Goal: Information Seeking & Learning: Learn about a topic

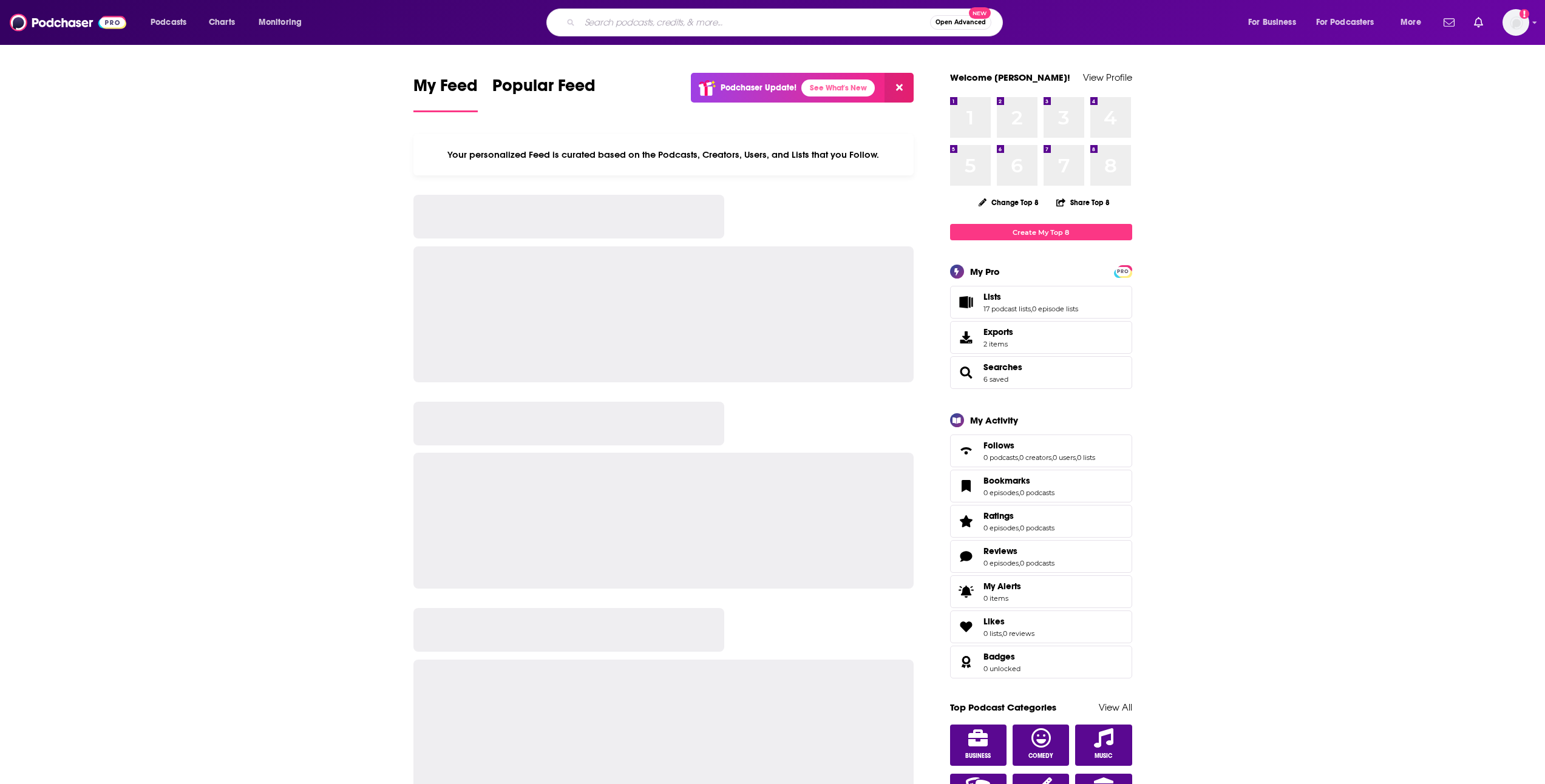
click at [678, 26] on input "Search podcasts, credits, & more..." at bounding box center [755, 22] width 350 height 20
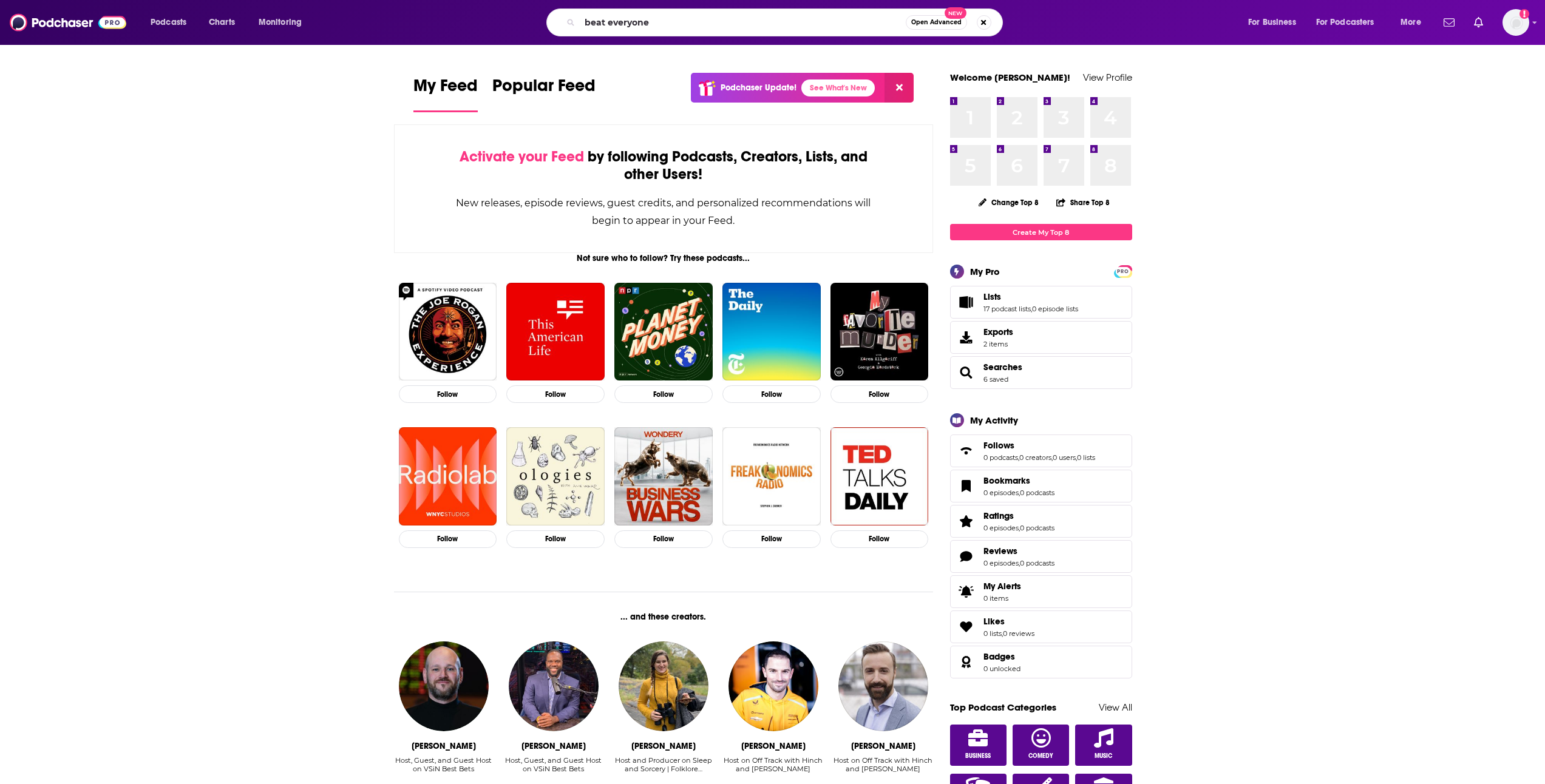
type input "beat everyone"
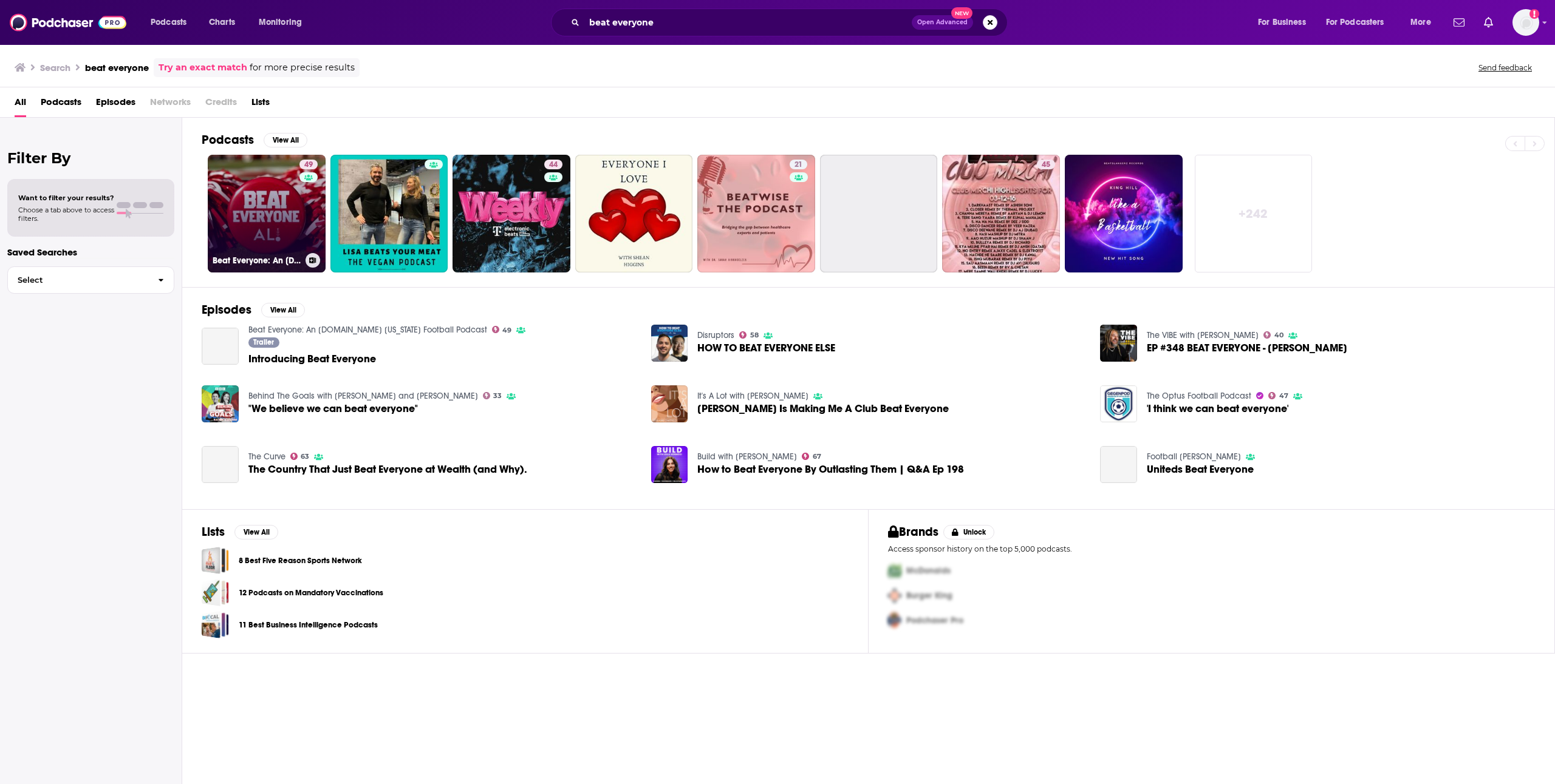
click at [286, 189] on link "49 Beat Everyone: An [DOMAIN_NAME] [US_STATE] Football Podcast" at bounding box center [266, 213] width 118 height 118
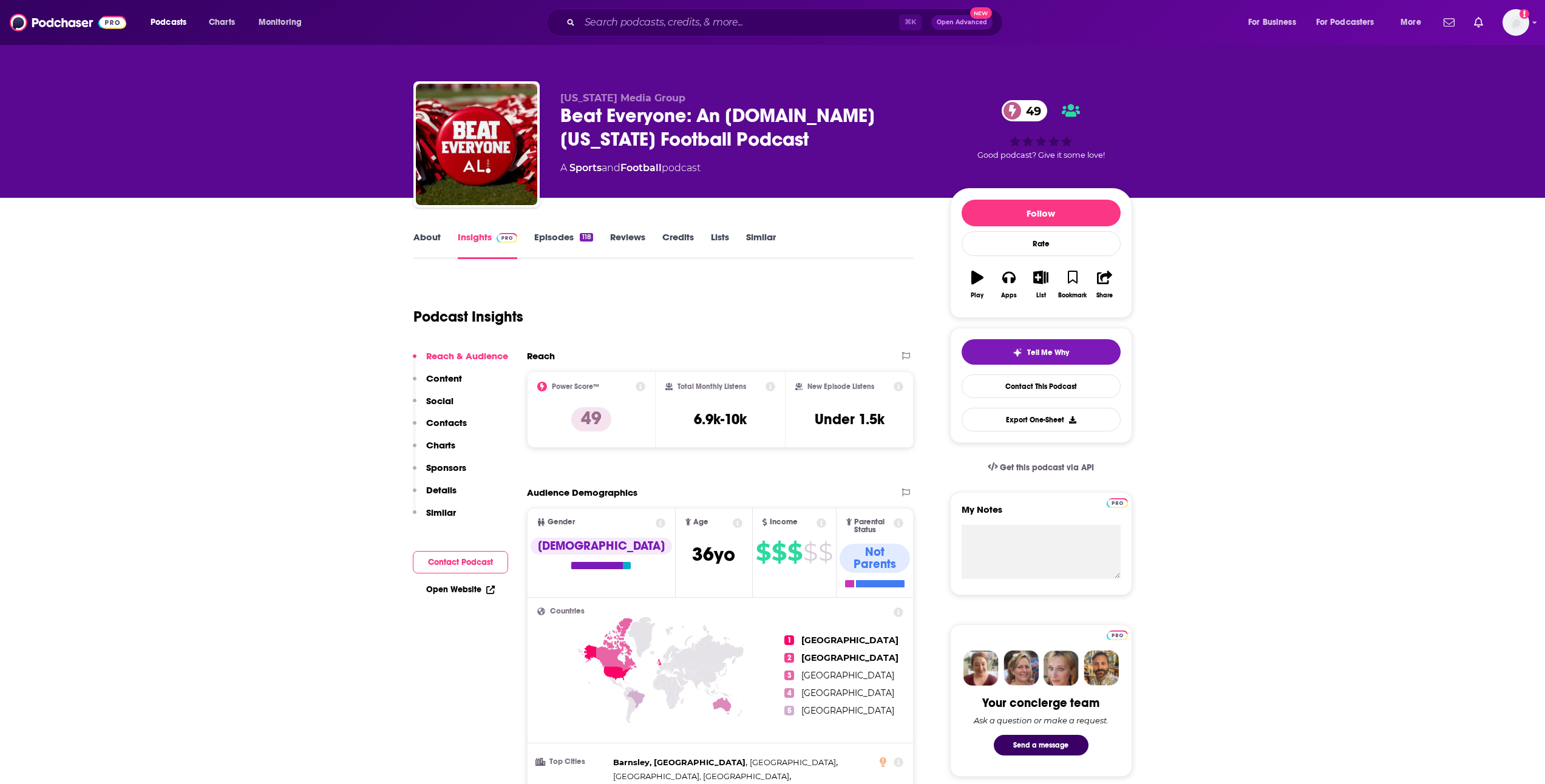
click at [547, 232] on link "Episodes 118" at bounding box center [564, 245] width 59 height 28
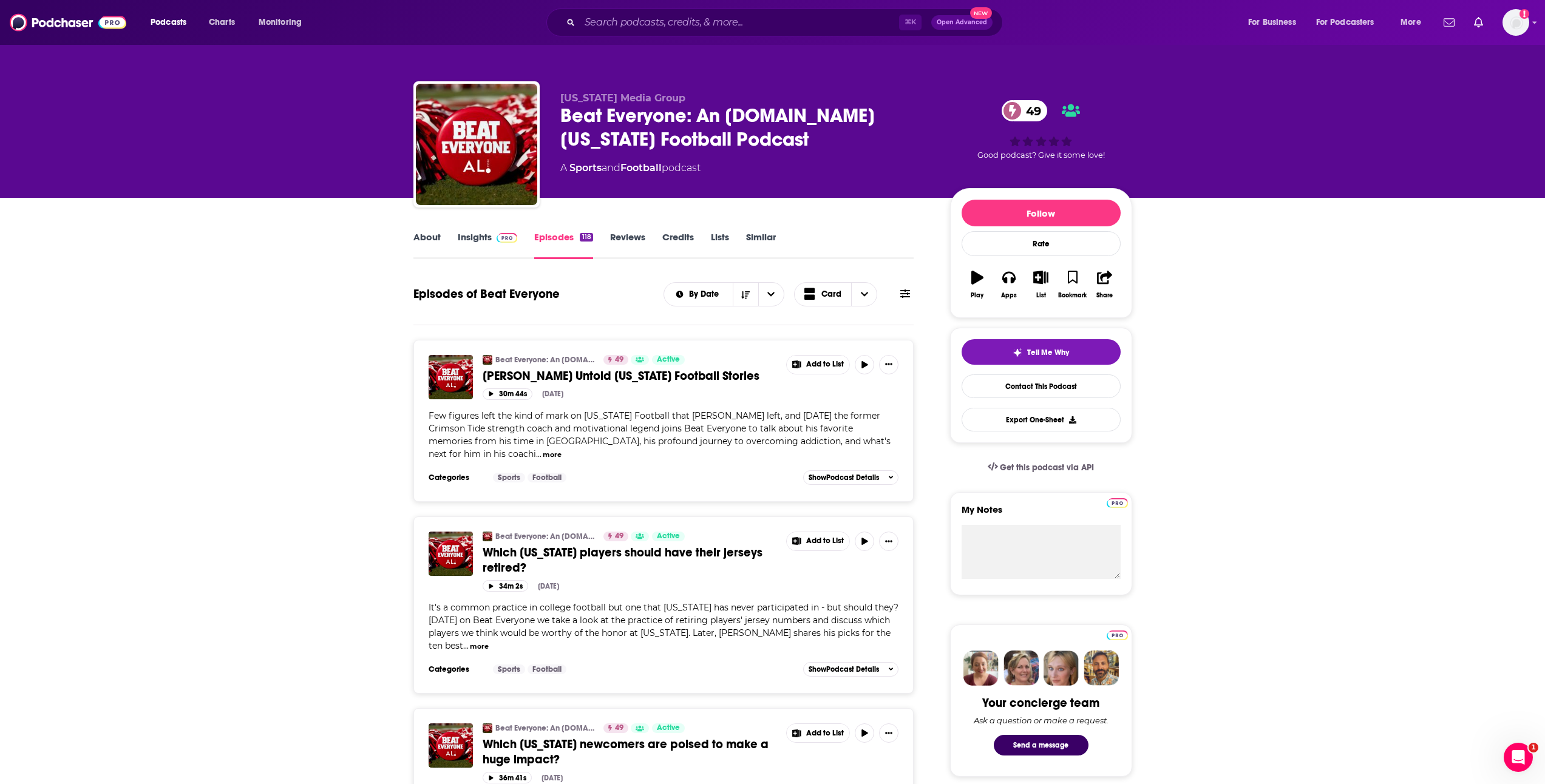
click at [494, 242] on span at bounding box center [505, 237] width 26 height 12
